Goal: Transaction & Acquisition: Obtain resource

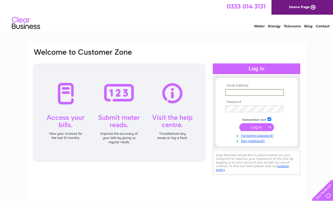
type input "thornhillstore@btinternet.com"
click at [257, 128] on input "submit" at bounding box center [257, 127] width 35 height 8
click at [258, 126] on input "submit" at bounding box center [257, 127] width 35 height 8
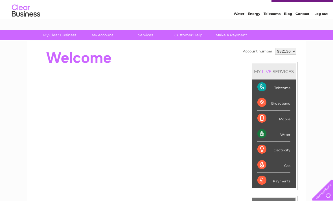
scroll to position [12, 0]
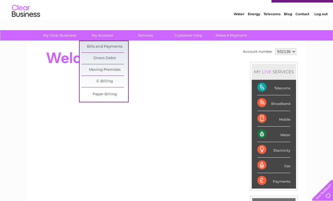
click at [115, 45] on link "Bills and Payments" at bounding box center [105, 46] width 47 height 11
click at [111, 41] on link "Bills and Payments" at bounding box center [105, 46] width 47 height 11
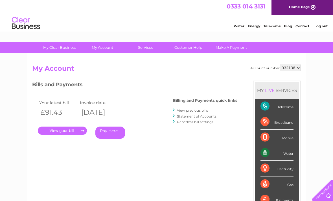
click at [69, 128] on link "." at bounding box center [62, 131] width 49 height 8
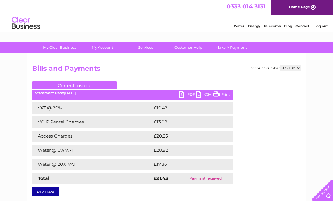
click at [190, 97] on link "PDF" at bounding box center [187, 95] width 17 height 8
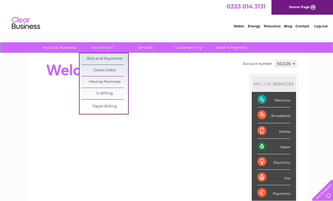
click at [112, 59] on link "Bills and Payments" at bounding box center [105, 58] width 47 height 11
click at [112, 61] on link "Bills and Payments" at bounding box center [105, 58] width 47 height 11
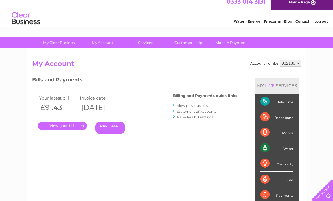
scroll to position [5, 0]
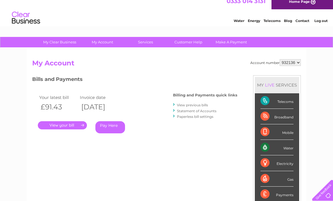
click at [200, 103] on link "View previous bills" at bounding box center [192, 105] width 31 height 4
click at [197, 107] on link "View previous bills" at bounding box center [192, 105] width 31 height 4
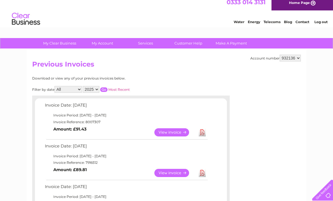
scroll to position [4, 0]
click at [202, 172] on link "Download" at bounding box center [202, 173] width 7 height 8
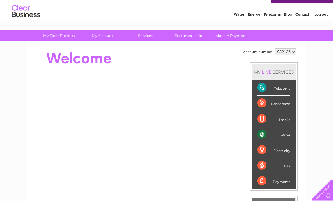
scroll to position [11, 0]
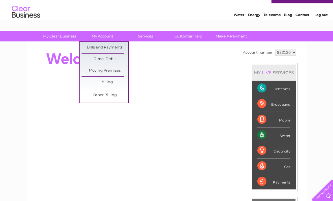
click at [114, 47] on link "Bills and Payments" at bounding box center [105, 47] width 47 height 11
click at [117, 49] on link "Bills and Payments" at bounding box center [105, 47] width 47 height 11
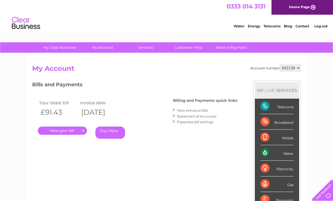
click at [201, 110] on link "View previous bills" at bounding box center [192, 111] width 31 height 4
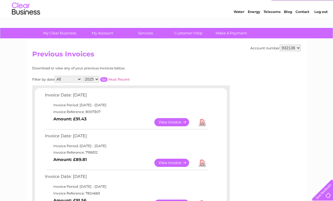
scroll to position [14, 0]
click at [205, 201] on link "Download" at bounding box center [202, 204] width 7 height 8
